Goal: Find specific page/section: Find specific page/section

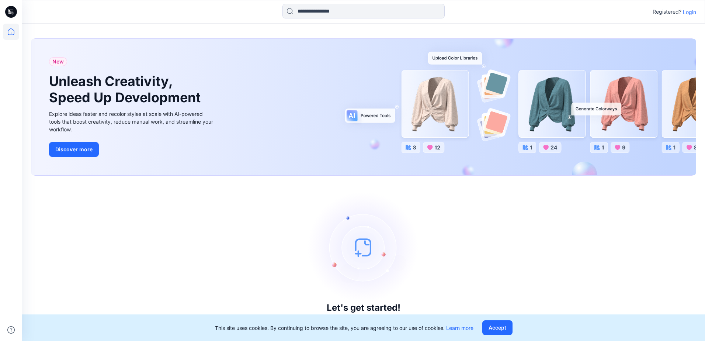
click at [693, 14] on p "Login" at bounding box center [689, 12] width 13 height 8
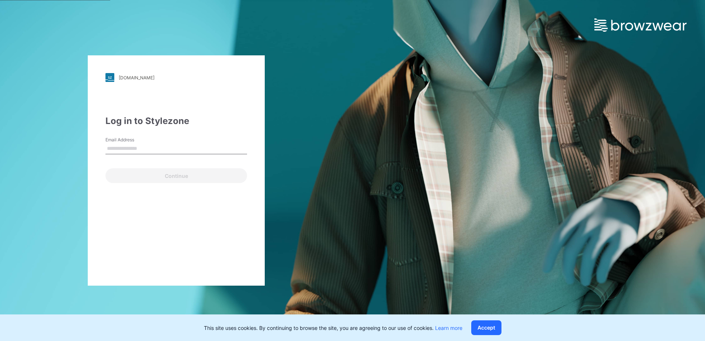
click at [146, 148] on input "Email Address" at bounding box center [177, 148] width 142 height 11
type input "**********"
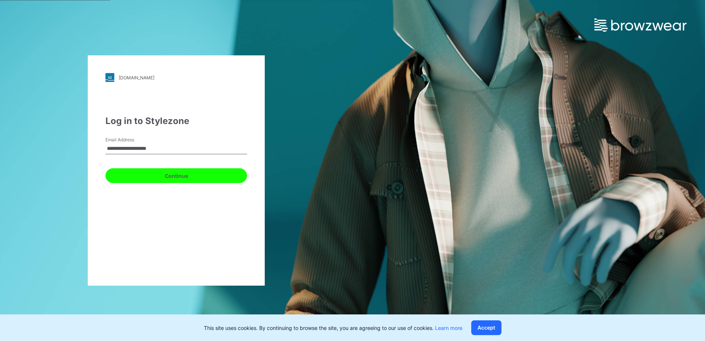
click at [150, 176] on button "Continue" at bounding box center [177, 175] width 142 height 15
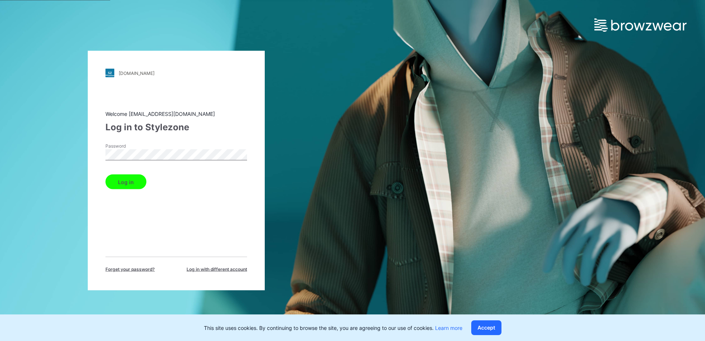
click at [131, 182] on button "Log in" at bounding box center [126, 181] width 41 height 15
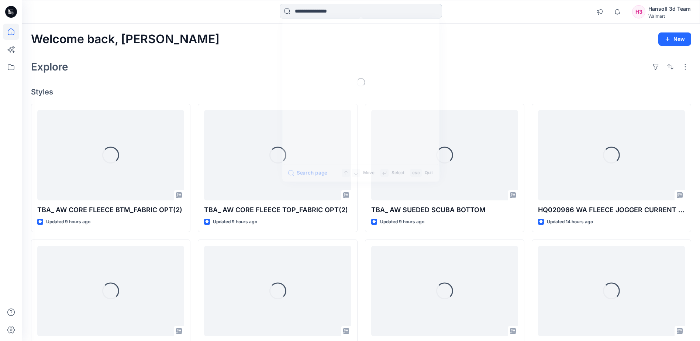
click at [327, 11] on input at bounding box center [361, 11] width 162 height 15
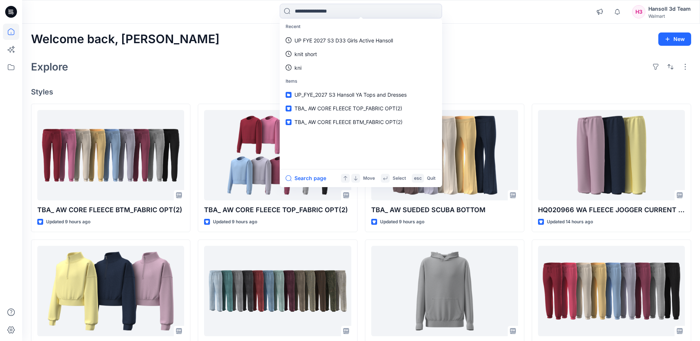
paste input "**********"
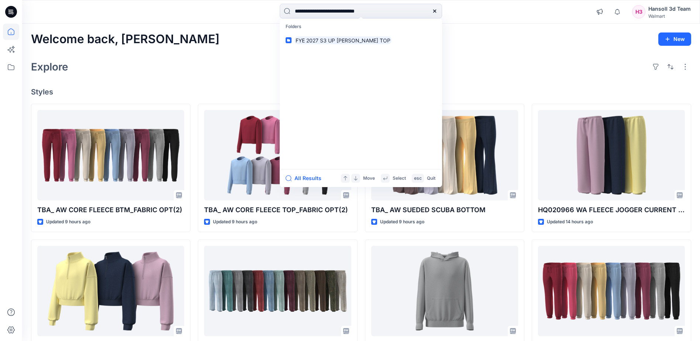
type input "**********"
click at [320, 41] on mark "FYE 2027 S3 UP [PERSON_NAME] TOP" at bounding box center [342, 40] width 97 height 8
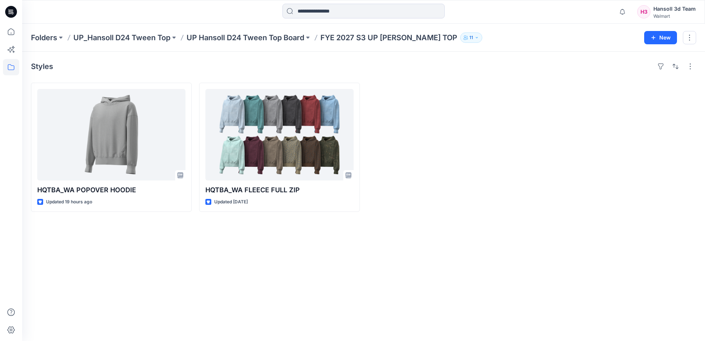
drag, startPoint x: 284, startPoint y: 260, endPoint x: 288, endPoint y: 262, distance: 4.2
click at [284, 262] on div "Styles HQTBA_WA POPOVER HOODIE Updated 19 hours ago HQTBA_WA FLEECE FULL ZIP Up…" at bounding box center [363, 196] width 683 height 289
click at [442, 198] on div at bounding box center [447, 147] width 161 height 129
click at [121, 289] on div "Styles HQTBA_WA POPOVER HOODIE Updated 19 hours ago HQTBA_WA FLEECE FULL ZIP Up…" at bounding box center [363, 196] width 683 height 289
drag, startPoint x: 580, startPoint y: 277, endPoint x: 584, endPoint y: 140, distance: 137.3
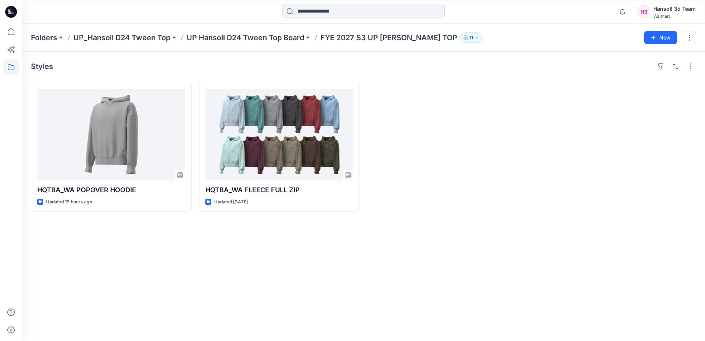
click at [580, 276] on div "Styles HQTBA_WA POPOVER HOODIE Updated 19 hours ago HQTBA_WA FLEECE FULL ZIP Up…" at bounding box center [363, 196] width 683 height 289
click at [367, 234] on div "Styles HQTBA_WA POPOVER HOODIE Updated 19 hours ago HQTBA_WA FLEECE FULL ZIP Up…" at bounding box center [363, 196] width 683 height 289
click at [422, 272] on div "Styles HQTBA_WA POPOVER HOODIE Updated 19 hours ago HQTBA_WA FLEECE FULL ZIP Up…" at bounding box center [363, 196] width 683 height 289
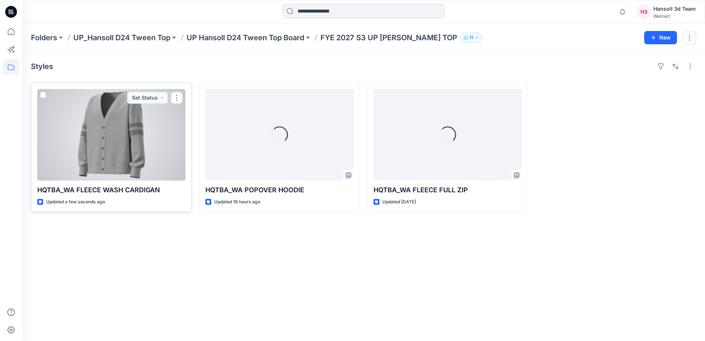
drag, startPoint x: 128, startPoint y: 138, endPoint x: 134, endPoint y: 143, distance: 7.6
click at [128, 138] on div at bounding box center [111, 134] width 148 height 91
